Goal: Transaction & Acquisition: Download file/media

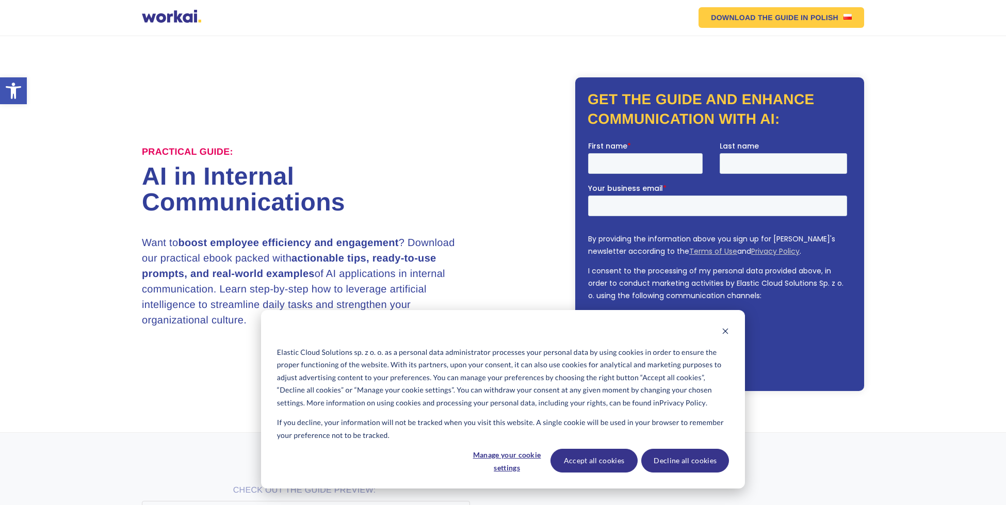
scroll to position [7981, 0]
click at [533, 454] on button "Manage your cookie settings" at bounding box center [507, 461] width 79 height 24
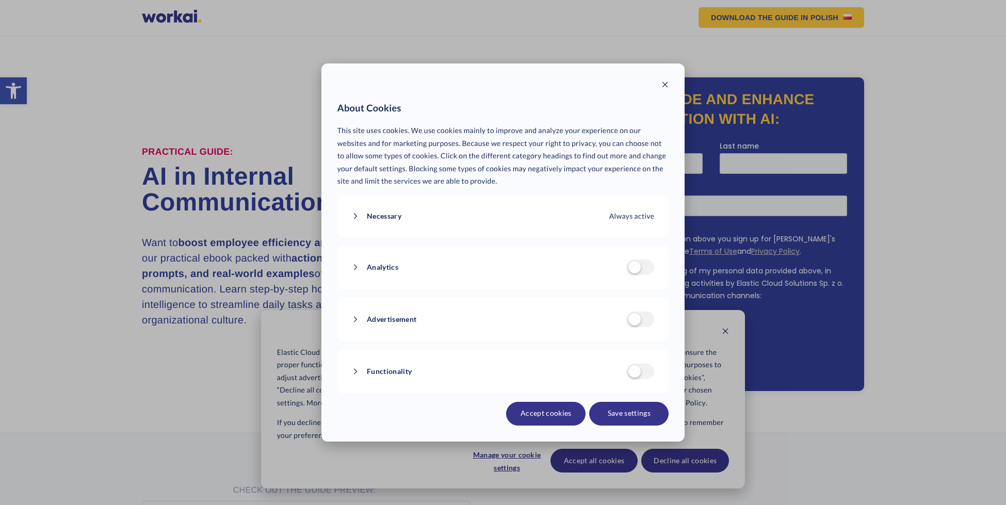
click at [562, 413] on button "Accept cookies" at bounding box center [545, 414] width 79 height 24
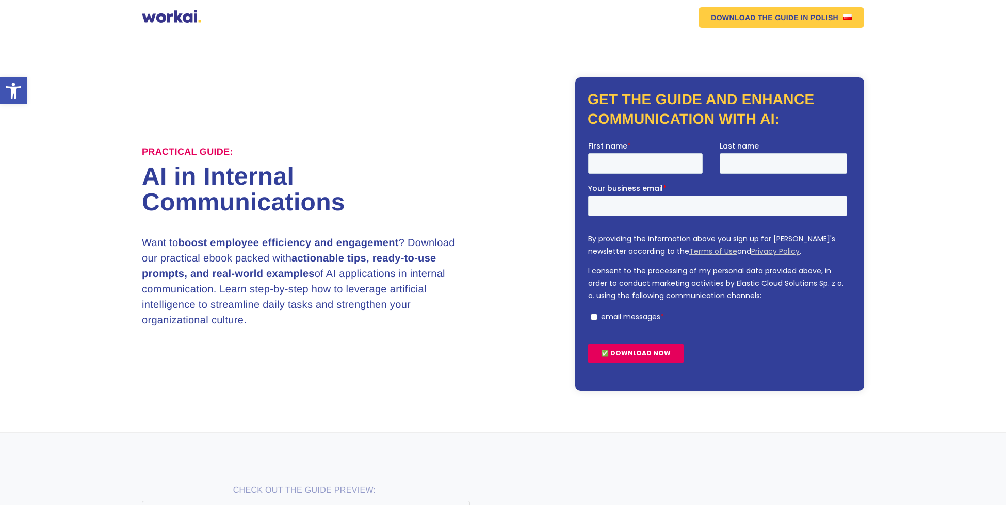
click at [641, 351] on input "✅ DOWNLOAD NOW" at bounding box center [635, 353] width 95 height 20
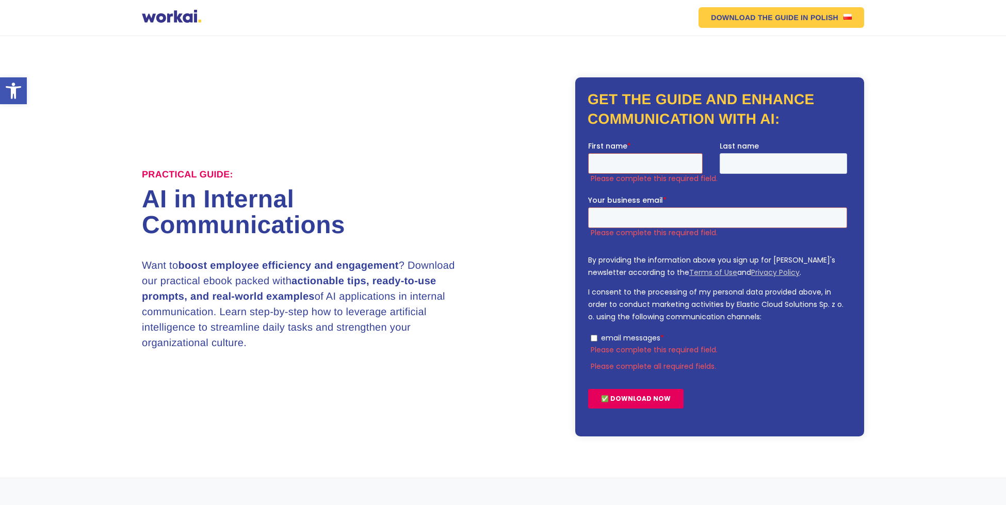
click at [656, 163] on input "First name *" at bounding box center [645, 163] width 115 height 21
click at [657, 163] on input "First name *" at bounding box center [645, 163] width 115 height 21
type input "[PERSON_NAME]"
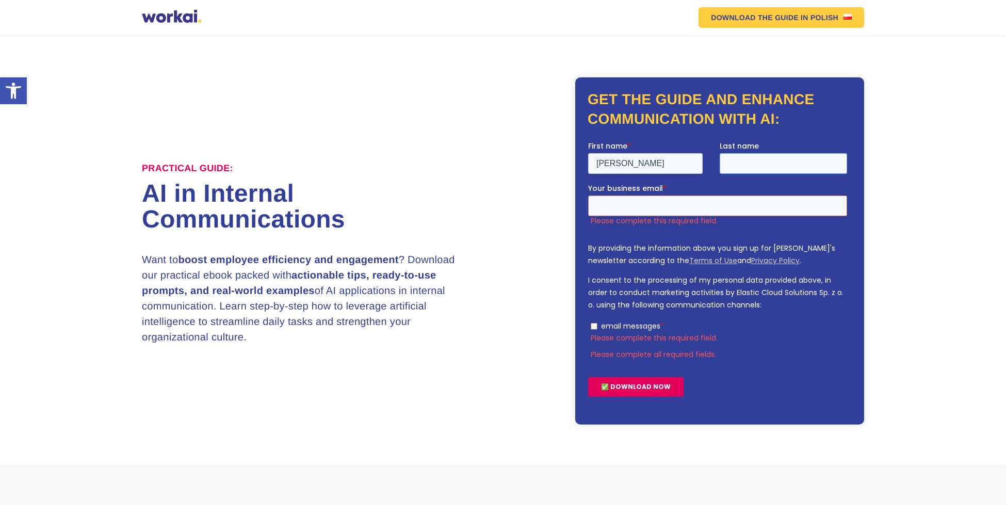
click at [733, 163] on input "Last name" at bounding box center [783, 163] width 127 height 21
type input "[PERSON_NAME]"
click at [699, 206] on input "Your business email *" at bounding box center [717, 205] width 259 height 21
type input "[EMAIL_ADDRESS][DOMAIN_NAME]"
